Goal: Task Accomplishment & Management: Use online tool/utility

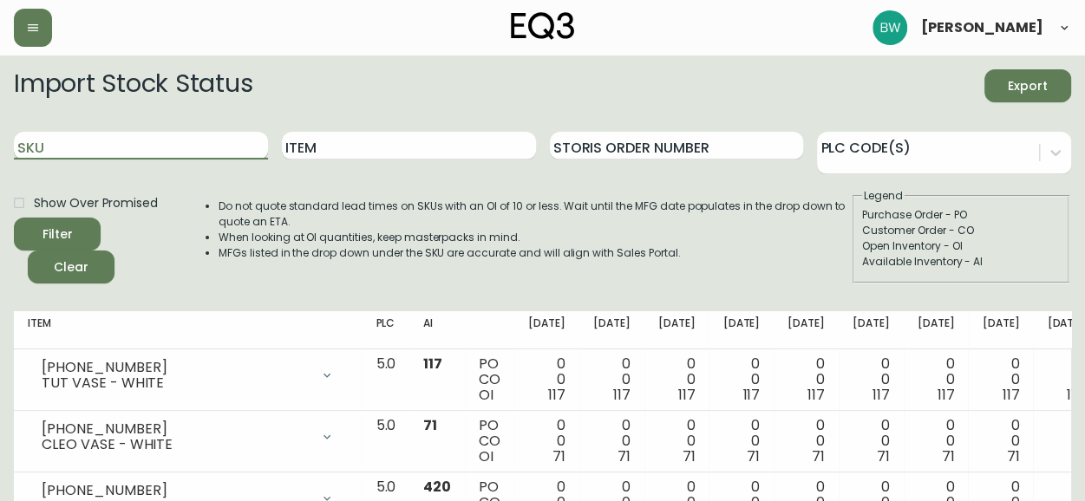
click at [132, 141] on input "SKU" at bounding box center [141, 146] width 254 height 28
click at [14, 218] on button "Filter" at bounding box center [57, 234] width 87 height 33
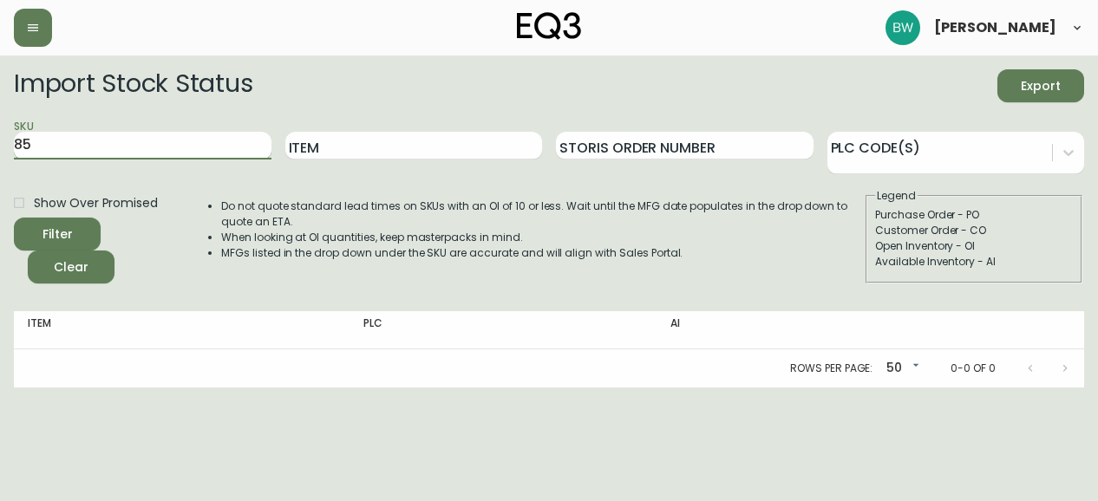
type input "8"
type input "3060-122-13"
click at [14, 218] on button "Filter" at bounding box center [57, 234] width 87 height 33
